Goal: Check status: Check status

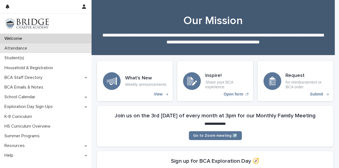
click at [56, 44] on div "Attendance" at bounding box center [46, 49] width 92 height 10
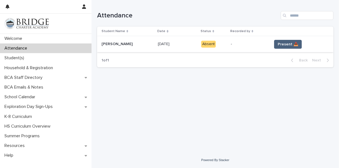
click at [285, 43] on span "Present 📥" at bounding box center [288, 45] width 21 height 6
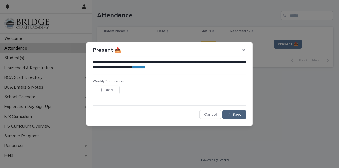
click at [237, 111] on button "Save" at bounding box center [235, 114] width 24 height 9
